Goal: Task Accomplishment & Management: Manage account settings

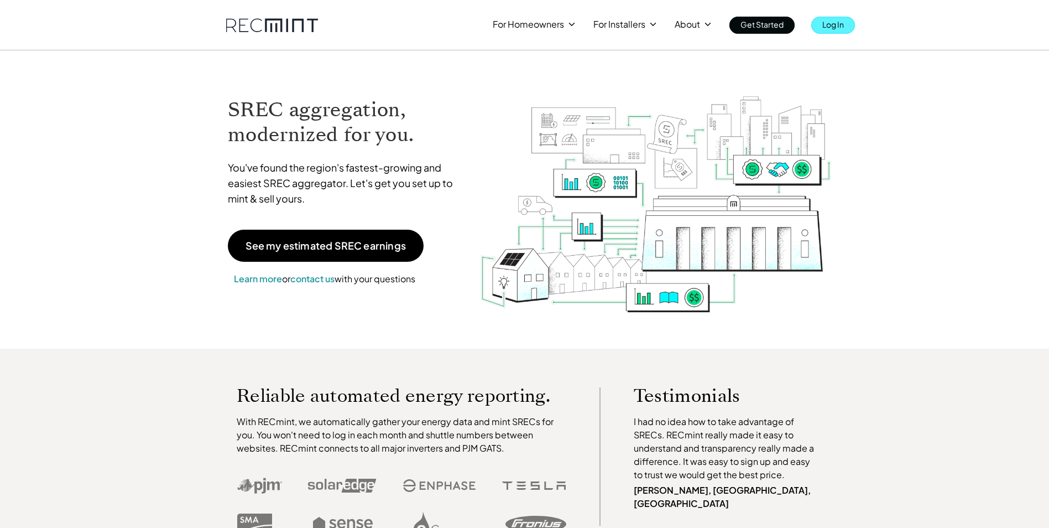
click at [832, 24] on p "Log In" at bounding box center [833, 24] width 22 height 15
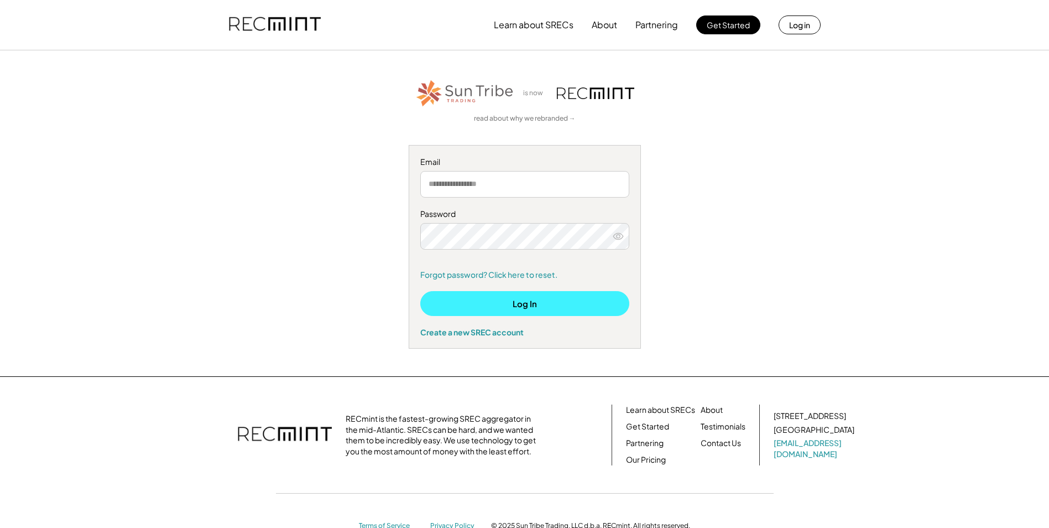
click at [519, 299] on button "Log In" at bounding box center [524, 303] width 209 height 25
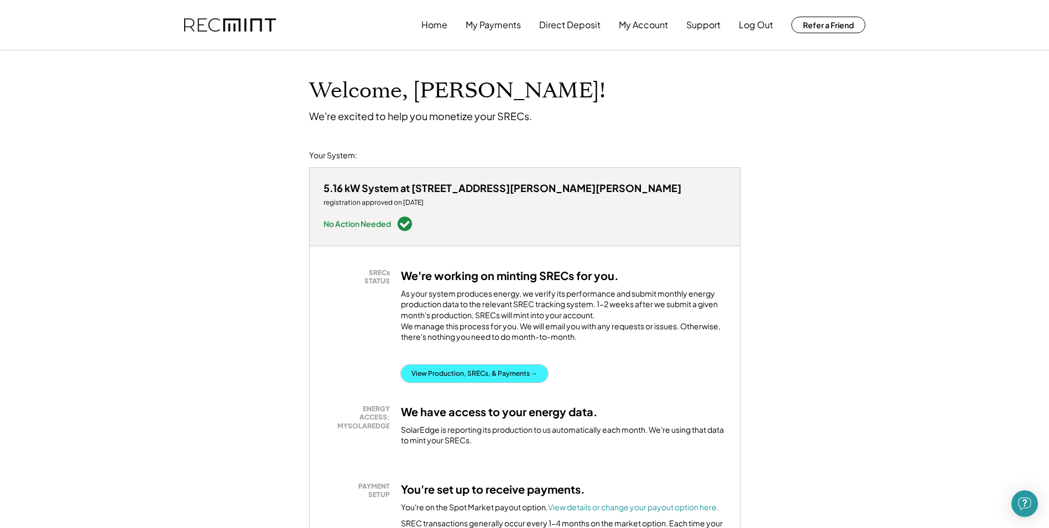
click at [482, 364] on button "View Production, SRECs, & Payments →" at bounding box center [474, 373] width 147 height 18
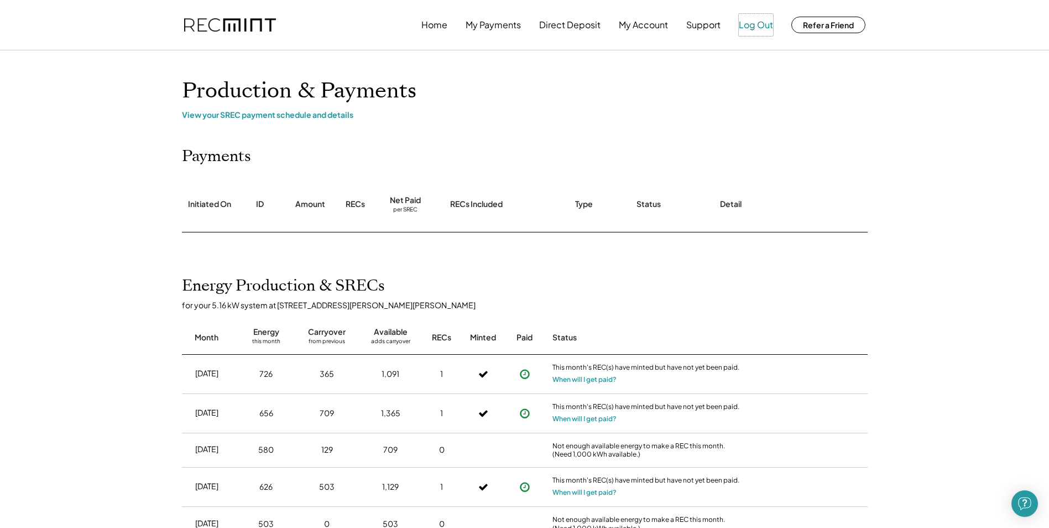
click at [764, 23] on button "Log Out" at bounding box center [756, 25] width 34 height 22
